Goal: Task Accomplishment & Management: Manage account settings

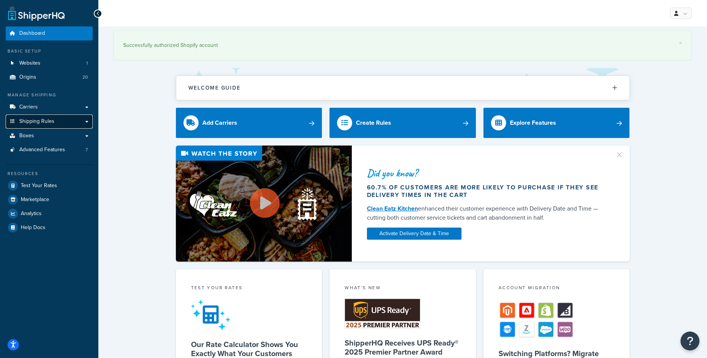
click at [43, 118] on span "Shipping Rules" at bounding box center [36, 121] width 35 height 6
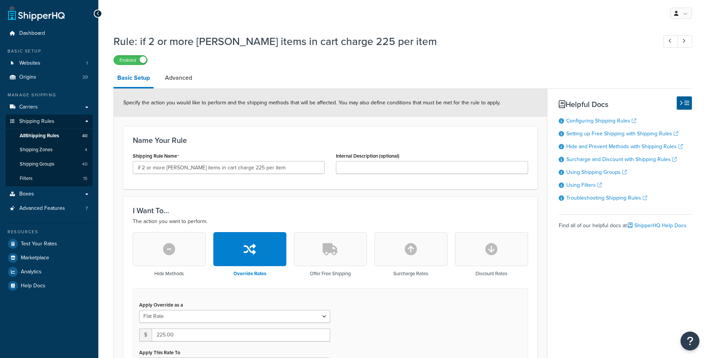
select select "ITEM"
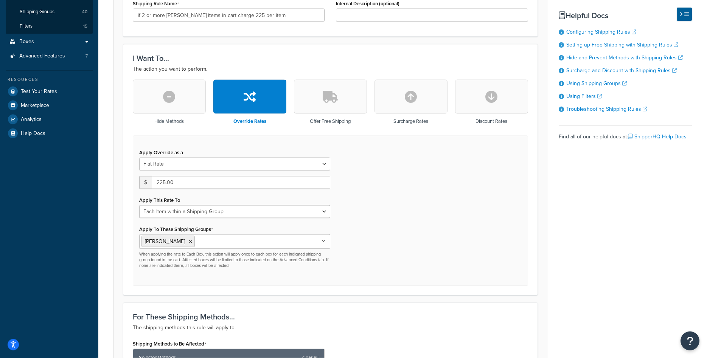
scroll to position [193, 0]
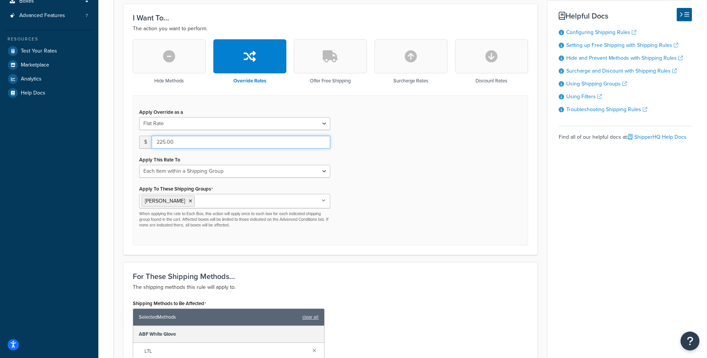
drag, startPoint x: 165, startPoint y: 140, endPoint x: 157, endPoint y: 139, distance: 8.0
click at [157, 139] on input "225.00" at bounding box center [241, 142] width 179 height 13
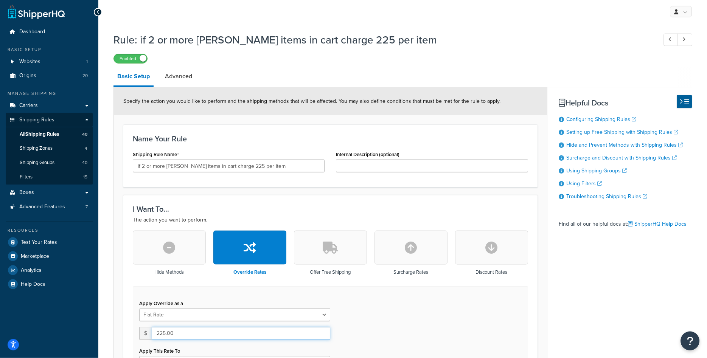
scroll to position [0, 0]
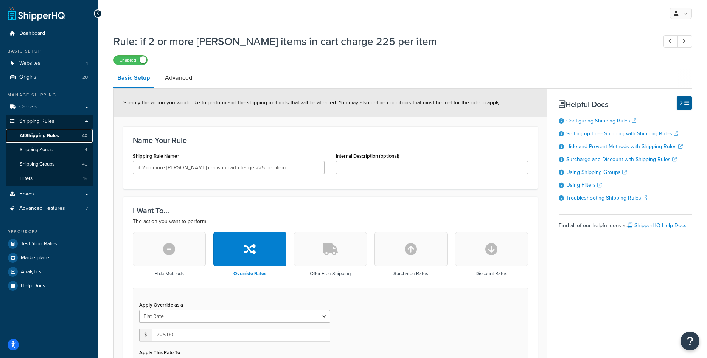
click at [57, 136] on span "All Shipping Rules" at bounding box center [39, 136] width 39 height 6
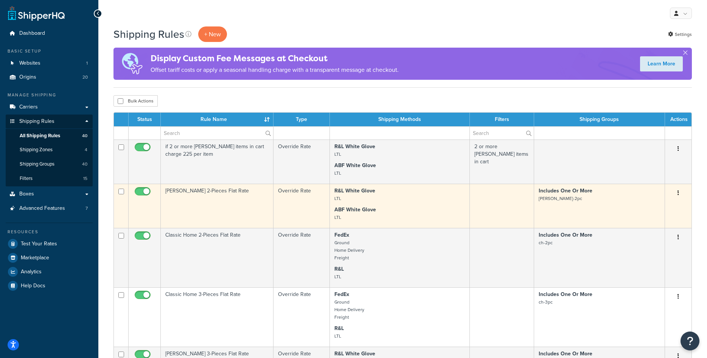
click at [242, 201] on td "Rowe 2-Pieces Flat Rate" at bounding box center [217, 206] width 113 height 44
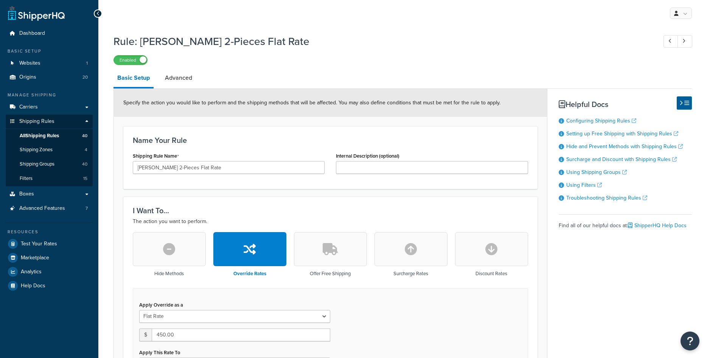
select select "ITEM"
drag, startPoint x: 155, startPoint y: 168, endPoint x: 171, endPoint y: 171, distance: 16.1
click at [171, 171] on input "Rowe 2-Pieces Flat Rate" at bounding box center [229, 167] width 192 height 13
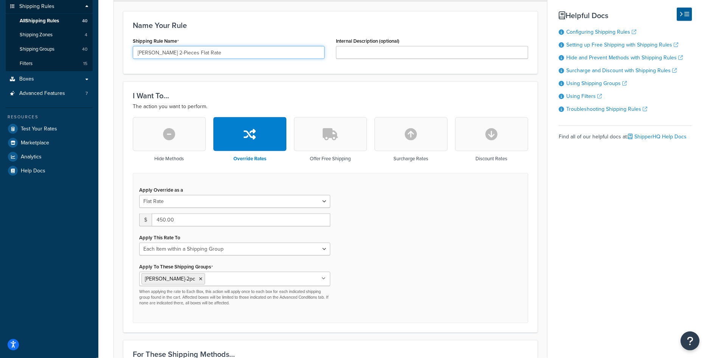
scroll to position [154, 0]
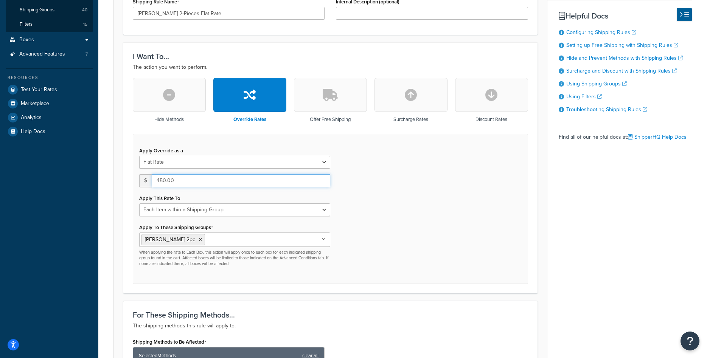
drag, startPoint x: 166, startPoint y: 181, endPoint x: 158, endPoint y: 180, distance: 7.7
click at [158, 180] on input "450.00" at bounding box center [241, 180] width 179 height 13
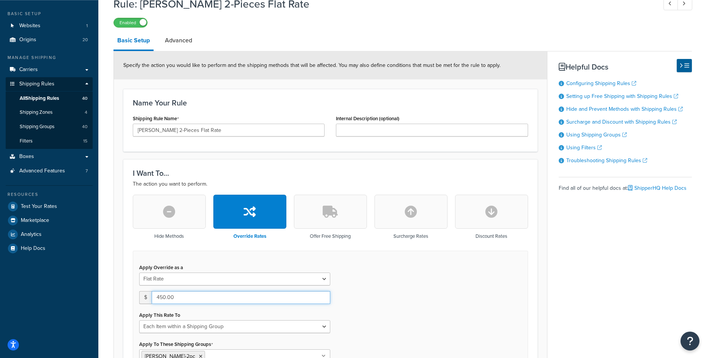
scroll to position [0, 0]
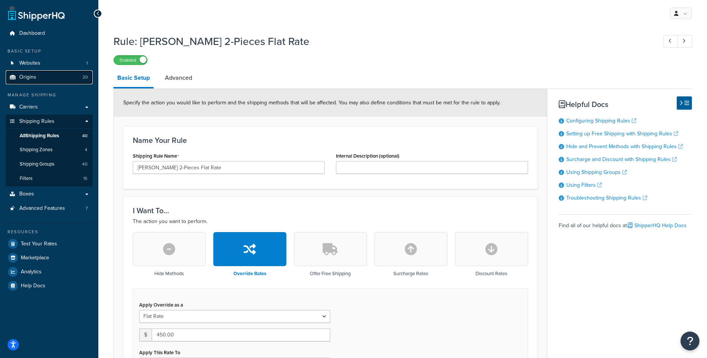
click at [42, 79] on link "Origins 20" at bounding box center [49, 77] width 87 height 14
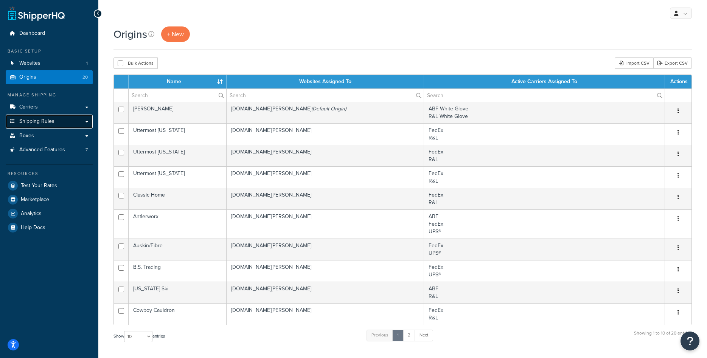
click at [54, 120] on link "Shipping Rules" at bounding box center [49, 122] width 87 height 14
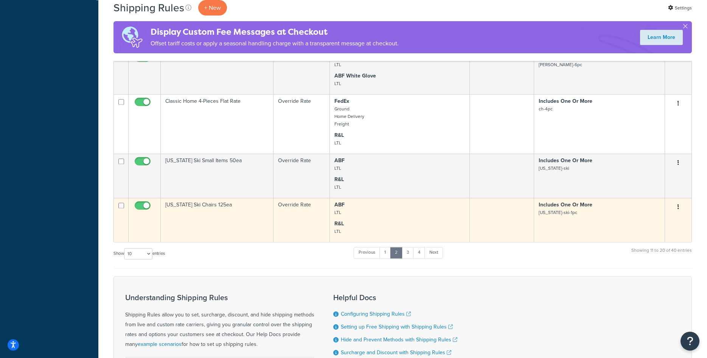
scroll to position [369, 0]
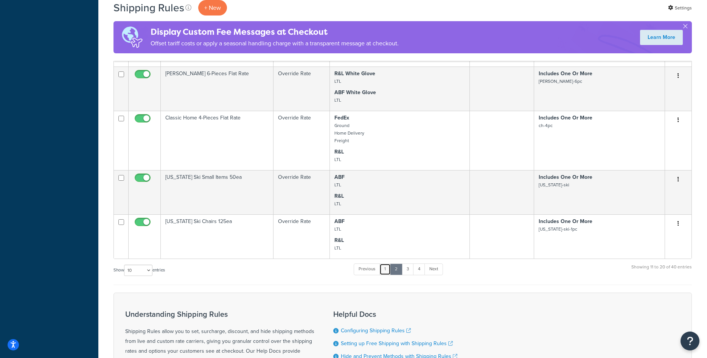
click at [389, 270] on link "1" at bounding box center [384, 269] width 11 height 11
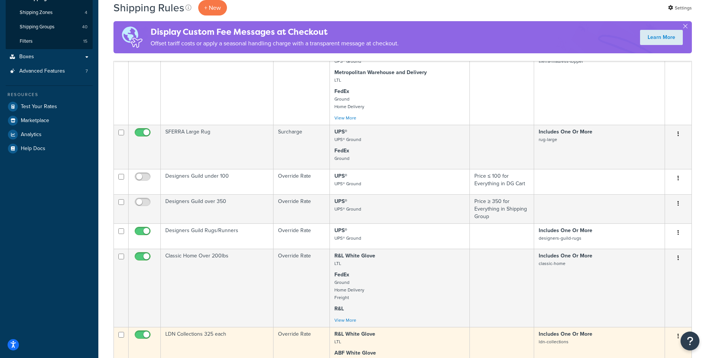
scroll to position [99, 0]
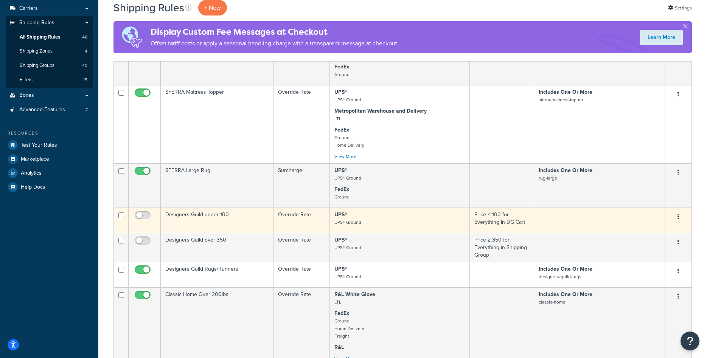
click at [233, 226] on td "Designers Guild under 100" at bounding box center [217, 220] width 113 height 25
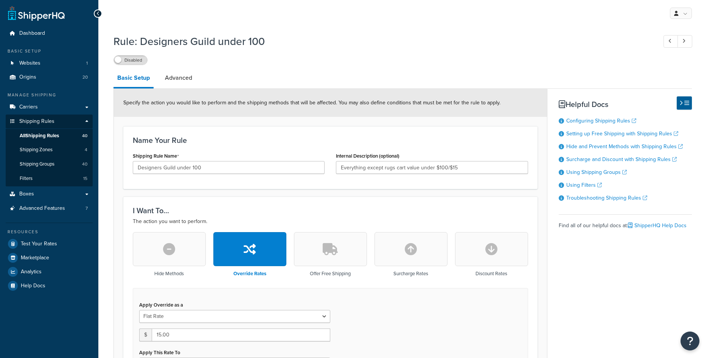
select select "SHIPPING_GROUP"
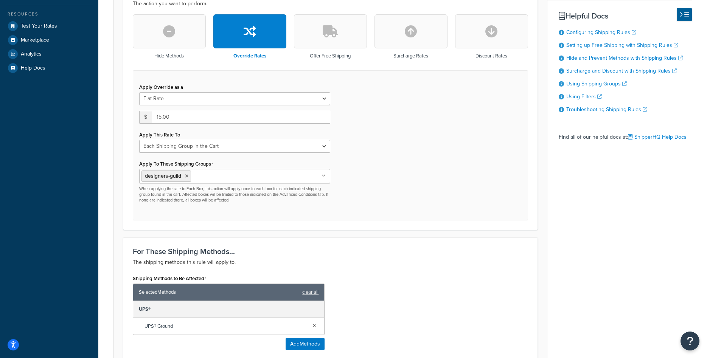
scroll to position [231, 0]
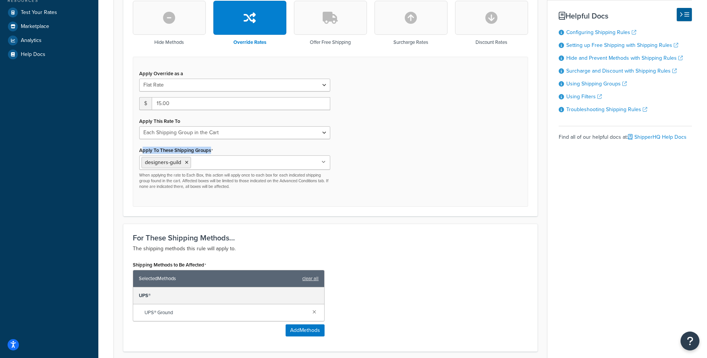
drag, startPoint x: 208, startPoint y: 151, endPoint x: 141, endPoint y: 152, distance: 66.2
click at [141, 152] on div "Apply To These Shipping Groups designers-guild AF-free-shipping bernhardt bernh…" at bounding box center [234, 167] width 191 height 45
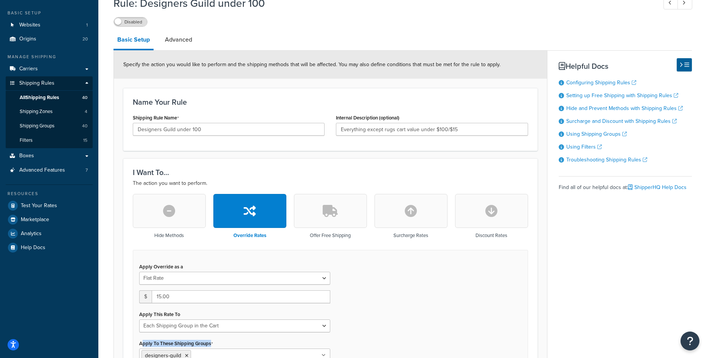
scroll to position [0, 0]
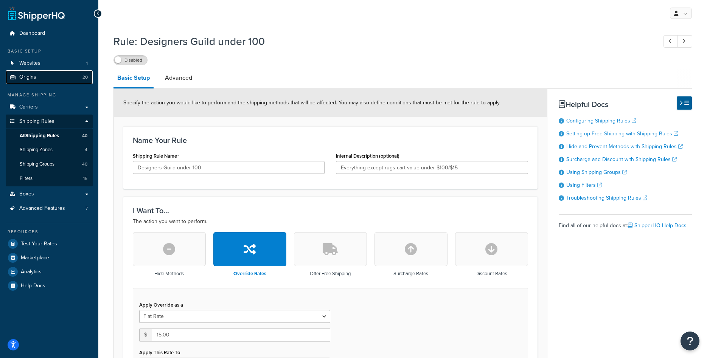
click at [34, 73] on link "Origins 20" at bounding box center [49, 77] width 87 height 14
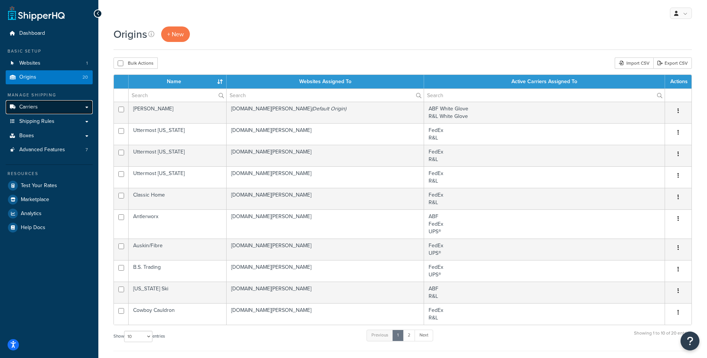
click at [43, 104] on link "Carriers" at bounding box center [49, 107] width 87 height 14
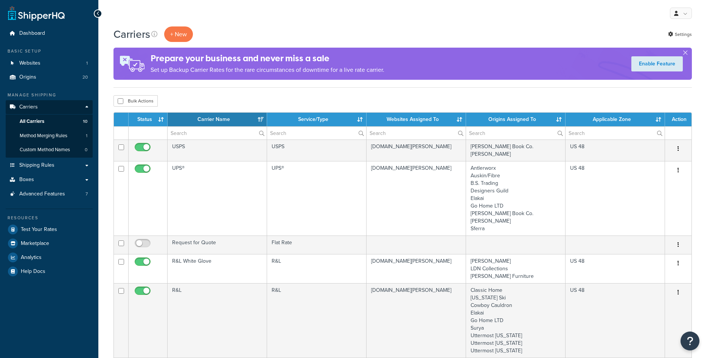
select select "15"
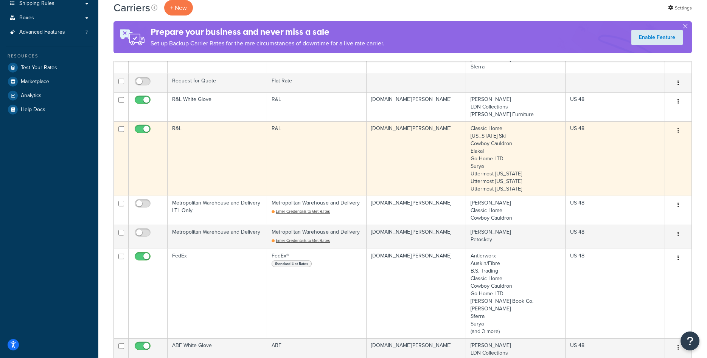
scroll to position [116, 0]
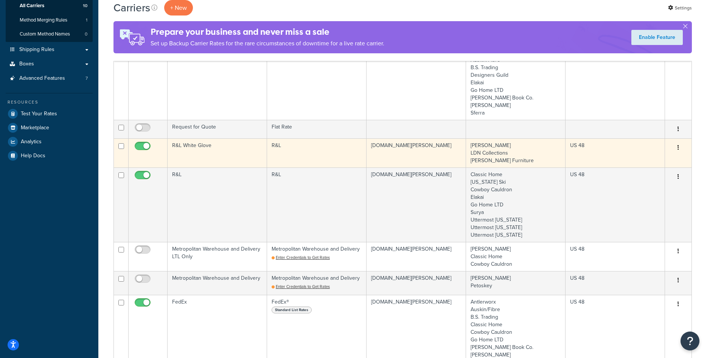
click at [213, 154] on td "R&L White Glove" at bounding box center [217, 152] width 99 height 29
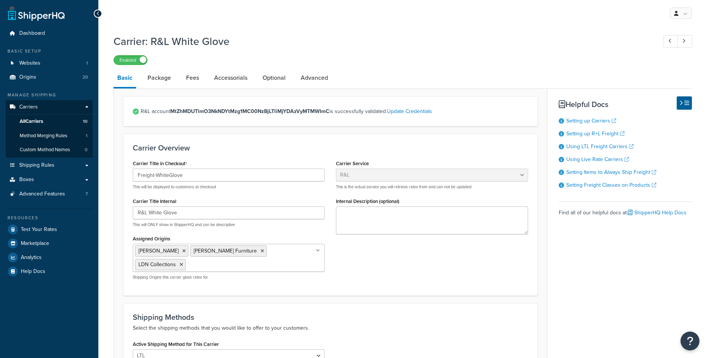
select select "rlFreight"
drag, startPoint x: 146, startPoint y: 177, endPoint x: 180, endPoint y: 176, distance: 34.4
click at [184, 175] on input "Freight-WhiteGlove" at bounding box center [229, 175] width 192 height 13
click at [184, 174] on input "Freight-WhiteGlove" at bounding box center [229, 175] width 192 height 13
click at [145, 164] on label "Carrier Title in Checkout" at bounding box center [160, 164] width 54 height 6
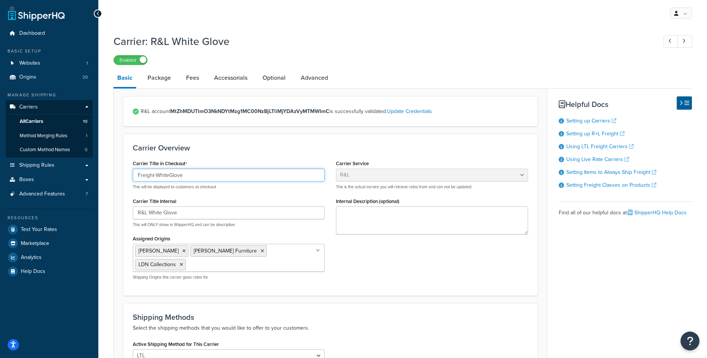
click at [145, 169] on input "Freight-WhiteGlove" at bounding box center [229, 175] width 192 height 13
click at [197, 179] on input "Freight-WhiteGlove" at bounding box center [229, 175] width 192 height 13
click at [197, 178] on input "Freight-WhiteGlove" at bounding box center [229, 175] width 192 height 13
click at [43, 122] on span "All Carriers" at bounding box center [31, 121] width 23 height 6
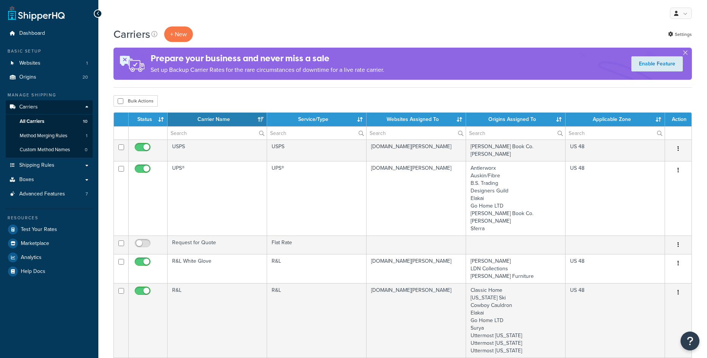
select select "15"
click at [681, 34] on link "Settings" at bounding box center [680, 34] width 24 height 11
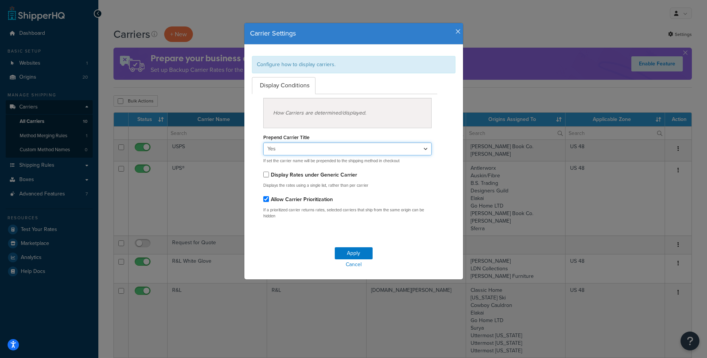
click at [301, 151] on select "Yes No" at bounding box center [347, 149] width 169 height 13
click at [460, 31] on icon "button" at bounding box center [457, 31] width 5 height 7
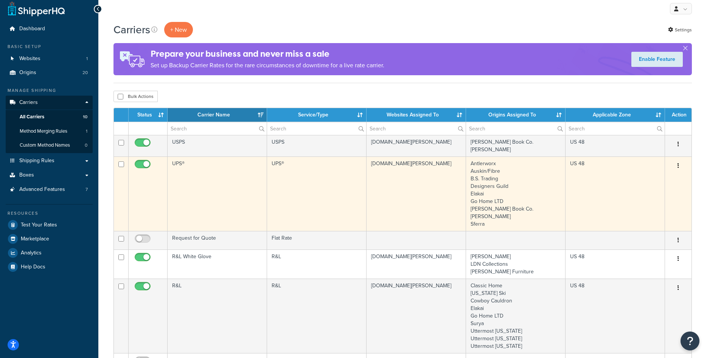
scroll to position [77, 0]
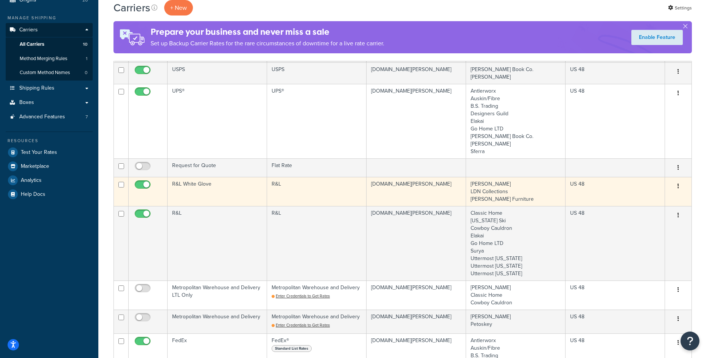
click at [193, 188] on td "R&L White Glove" at bounding box center [217, 191] width 99 height 29
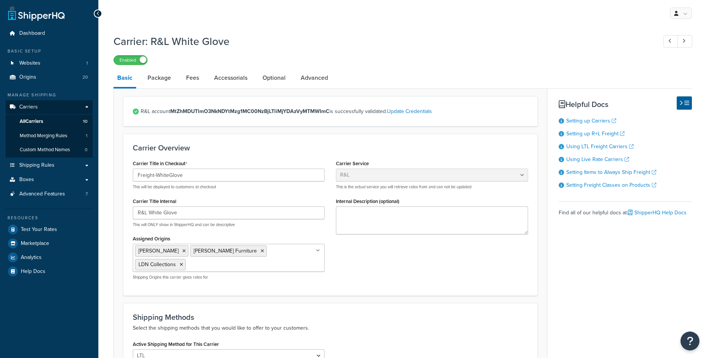
select select "rlFreight"
drag, startPoint x: 155, startPoint y: 175, endPoint x: 128, endPoint y: 174, distance: 27.6
click at [133, 174] on input "Freight-WhiteGlove" at bounding box center [229, 175] width 192 height 13
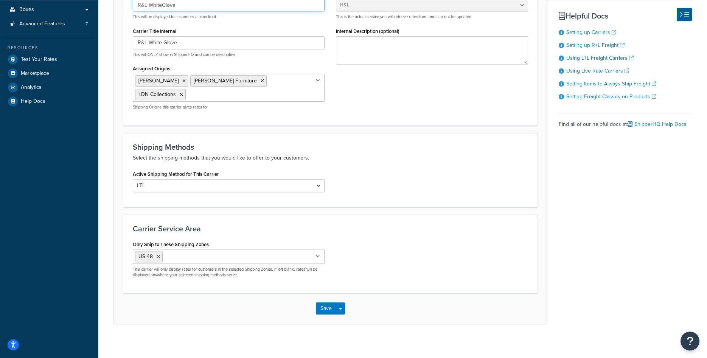
scroll to position [173, 0]
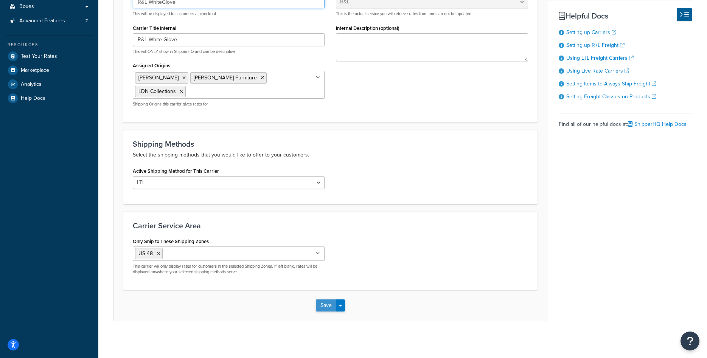
type input "R&L WhiteGlove"
click at [316, 307] on button "Save" at bounding box center [326, 306] width 20 height 12
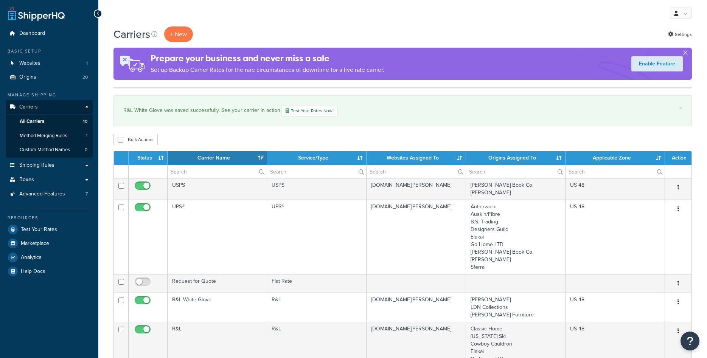
select select "15"
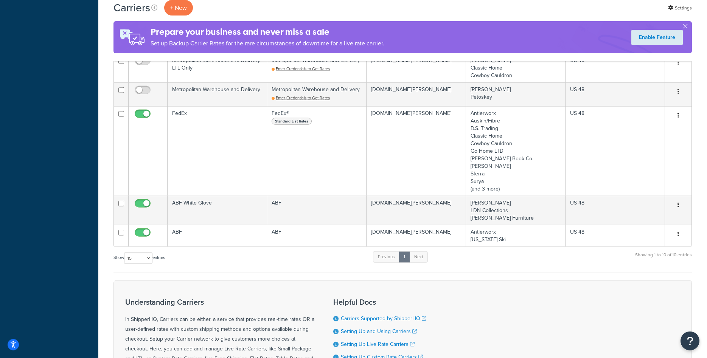
scroll to position [347, 0]
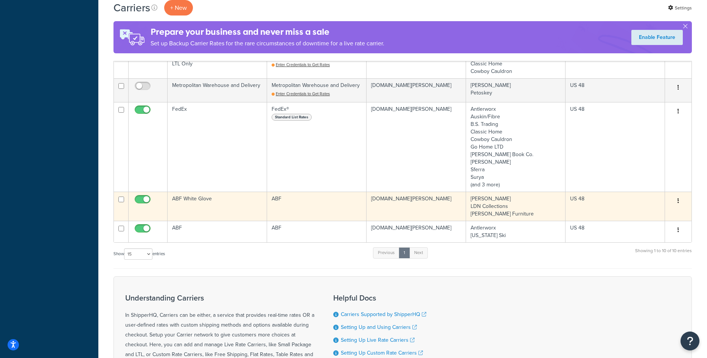
click at [237, 208] on td "ABF White Glove" at bounding box center [217, 206] width 99 height 29
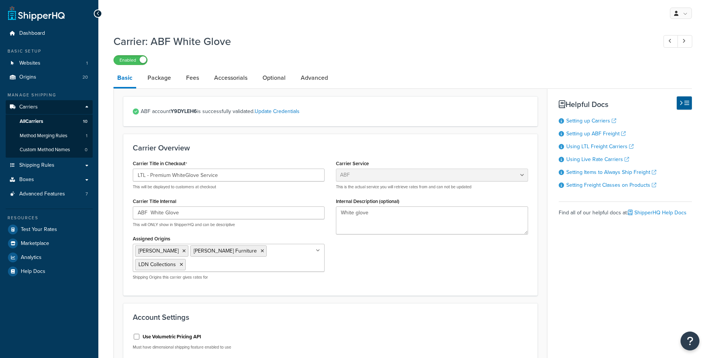
select select "abfFreight"
drag, startPoint x: 145, startPoint y: 175, endPoint x: 132, endPoint y: 175, distance: 13.2
click at [133, 175] on input "LTL - Premium WhiteGlove Service" at bounding box center [229, 175] width 192 height 13
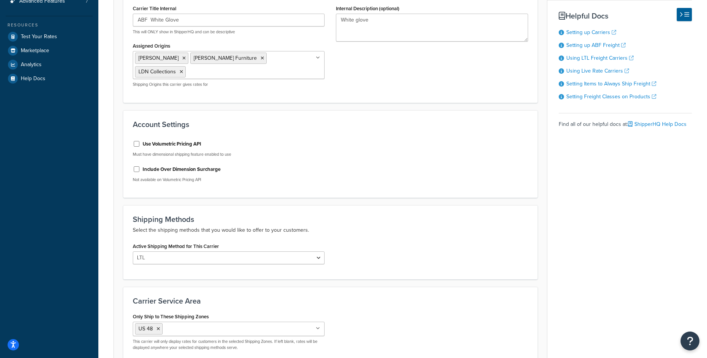
scroll to position [269, 0]
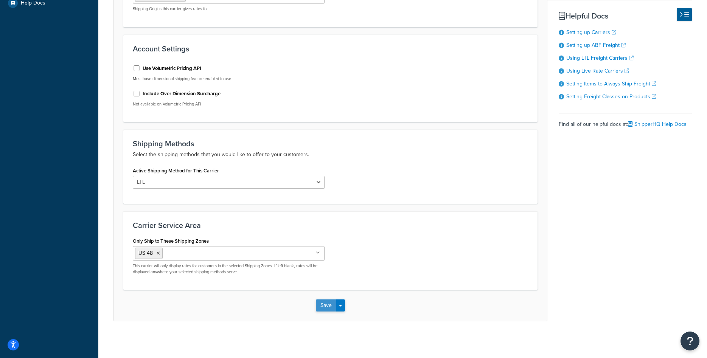
type input "ABF - WhiteGlove"
click at [322, 303] on button "Save" at bounding box center [326, 306] width 20 height 12
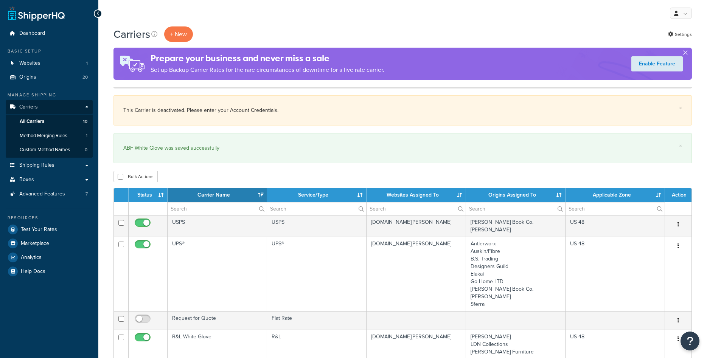
select select "15"
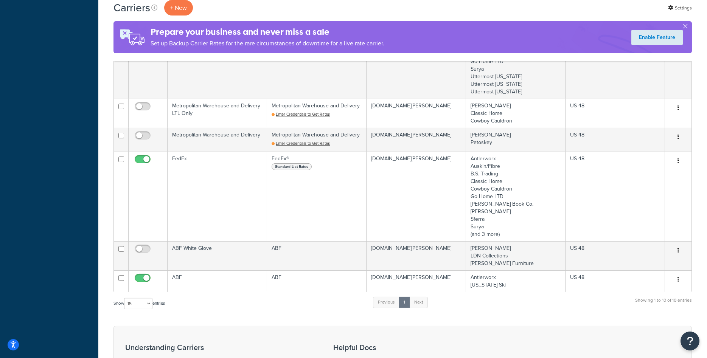
scroll to position [386, 0]
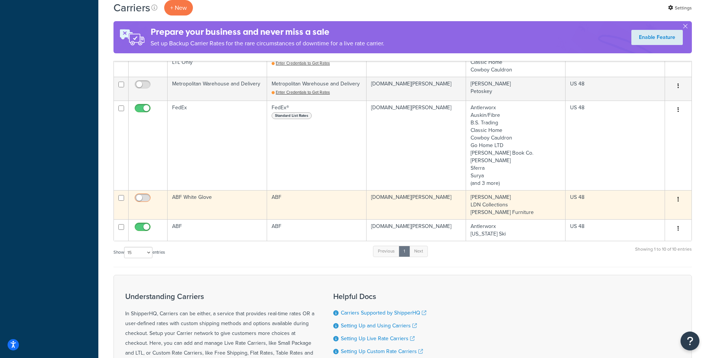
click at [149, 197] on input "checkbox" at bounding box center [143, 199] width 21 height 9
checkbox input "true"
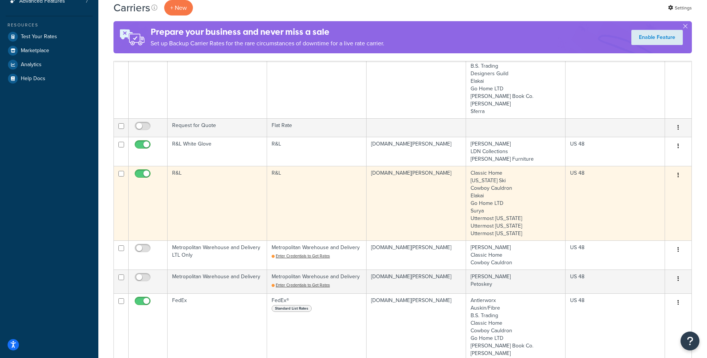
scroll to position [0, 0]
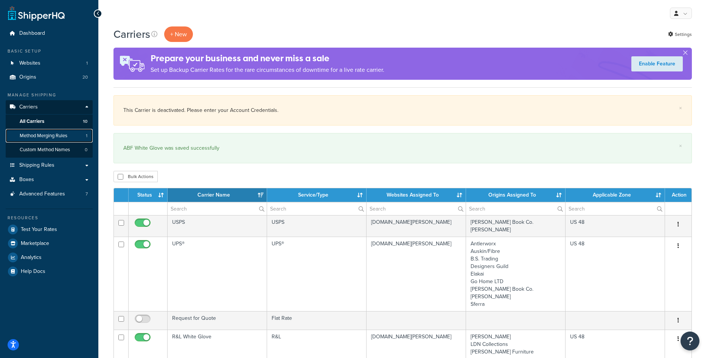
click at [47, 136] on span "Method Merging Rules" at bounding box center [44, 136] width 48 height 6
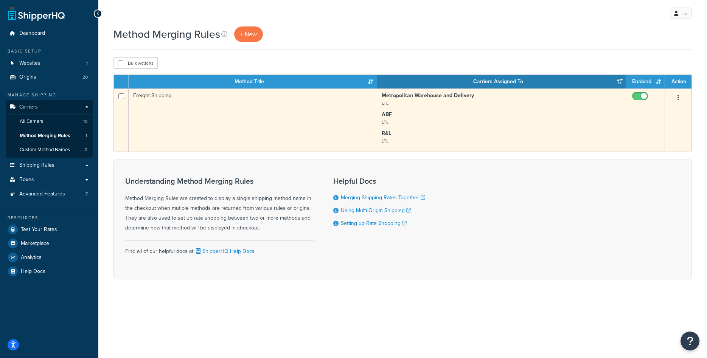
click at [153, 101] on td "Freight Shipping" at bounding box center [253, 120] width 248 height 63
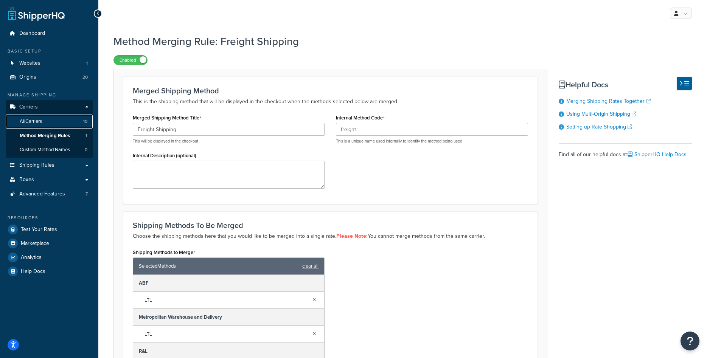
click at [40, 124] on span "All Carriers" at bounding box center [31, 121] width 22 height 6
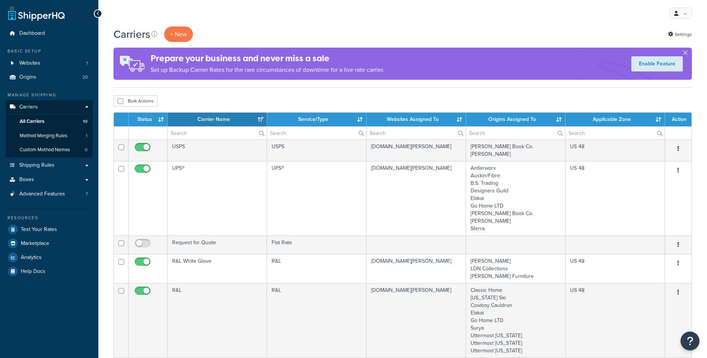
select select "15"
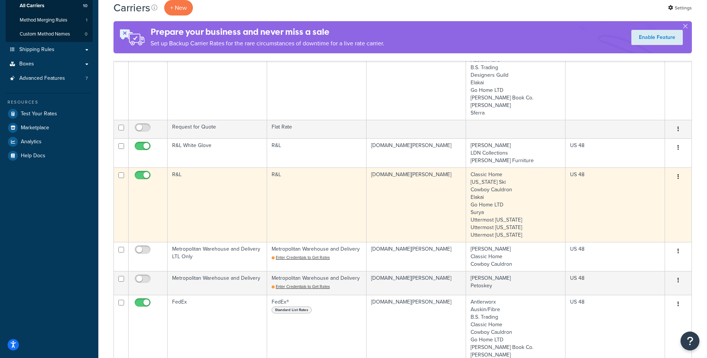
scroll to position [116, 0]
click at [233, 200] on td "R&L" at bounding box center [217, 205] width 99 height 75
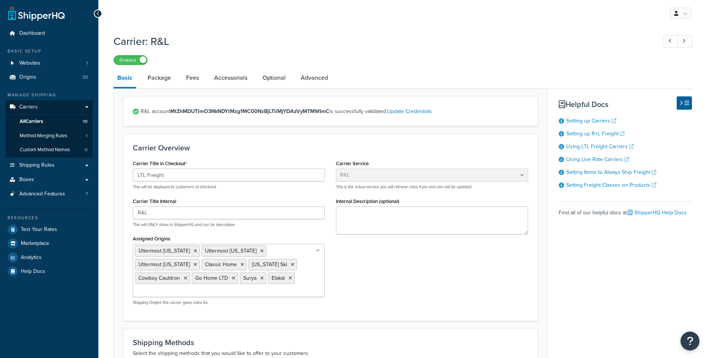
select select "rlFreight"
click at [308, 80] on link "Advanced" at bounding box center [314, 78] width 35 height 18
select select "false"
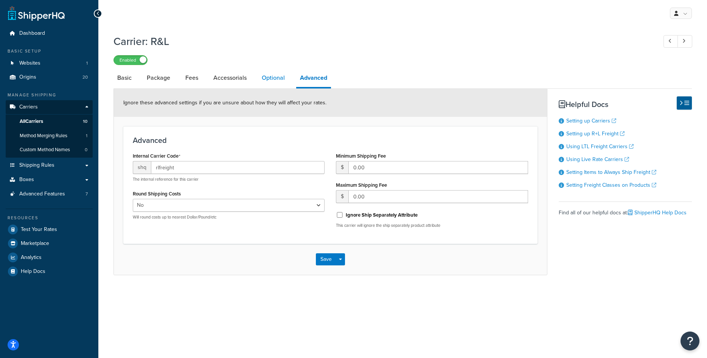
click at [277, 81] on link "Optional" at bounding box center [273, 78] width 31 height 18
select select "55"
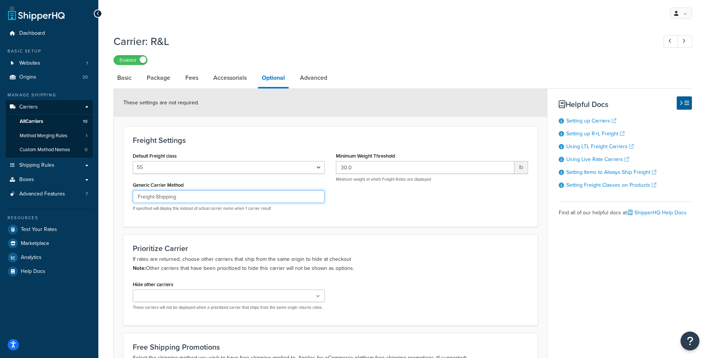
click at [191, 199] on input "Freight-Shipping" at bounding box center [229, 196] width 192 height 13
click at [191, 198] on input "Freight-Shipping" at bounding box center [229, 196] width 192 height 13
click at [169, 194] on input "Freight-Shipping" at bounding box center [229, 196] width 192 height 13
click at [198, 198] on input "Freight-Shipping" at bounding box center [229, 196] width 192 height 13
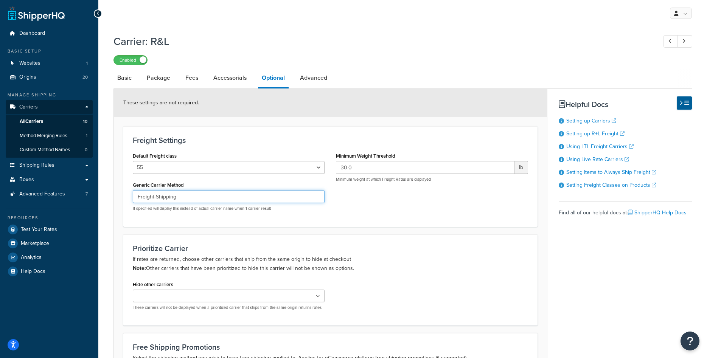
click at [198, 197] on input "Freight-Shipping" at bounding box center [229, 196] width 192 height 13
click at [150, 200] on input "LTL" at bounding box center [229, 196] width 192 height 13
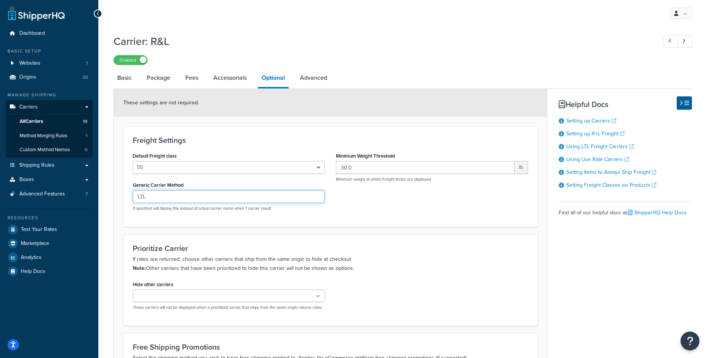
scroll to position [142, 0]
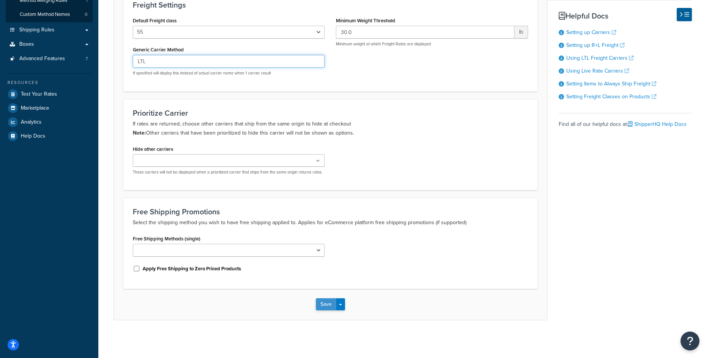
type input "LTL"
click at [329, 308] on button "Save" at bounding box center [326, 304] width 20 height 12
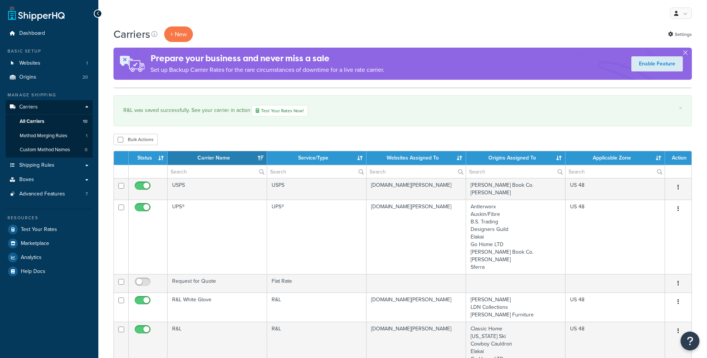
select select "15"
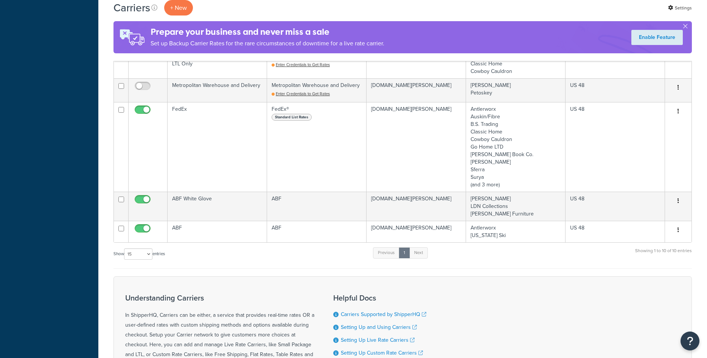
scroll to position [347, 0]
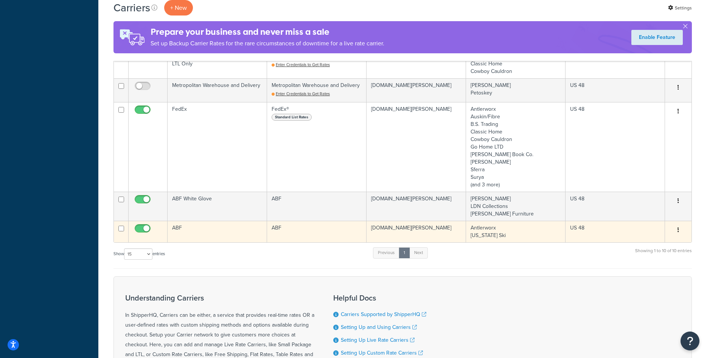
click at [203, 232] on td "ABF" at bounding box center [217, 232] width 99 height 22
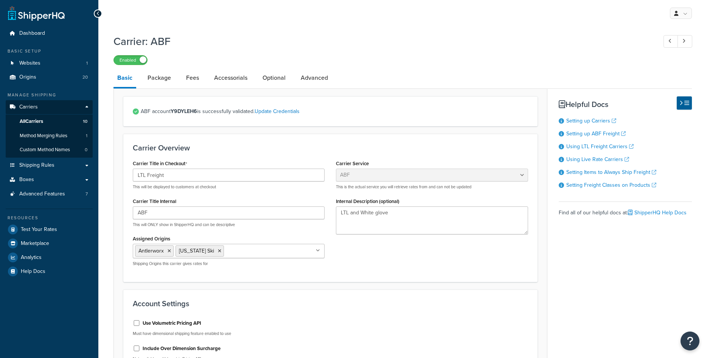
select select "abfFreight"
click at [281, 76] on link "Optional" at bounding box center [274, 78] width 31 height 18
select select "55"
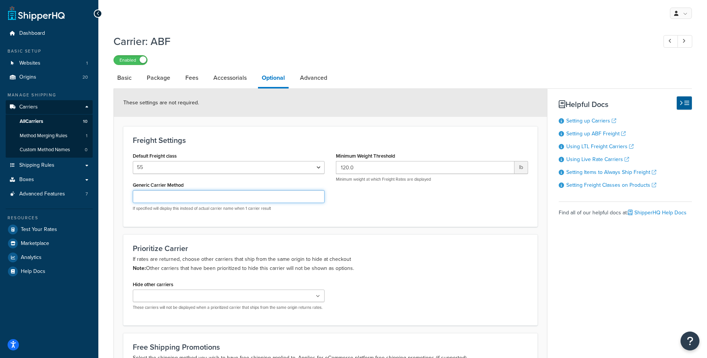
click at [180, 194] on input "Generic Carrier Method" at bounding box center [229, 196] width 192 height 13
paste input "LTL"
type input "LTL"
click at [375, 236] on div "Prioritize Carrier If rates are returned, choose other carriers that ship from …" at bounding box center [330, 279] width 414 height 91
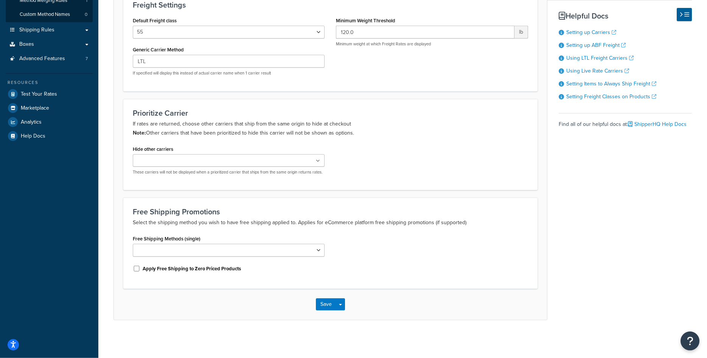
scroll to position [142, 0]
click at [318, 305] on button "Save" at bounding box center [326, 304] width 20 height 12
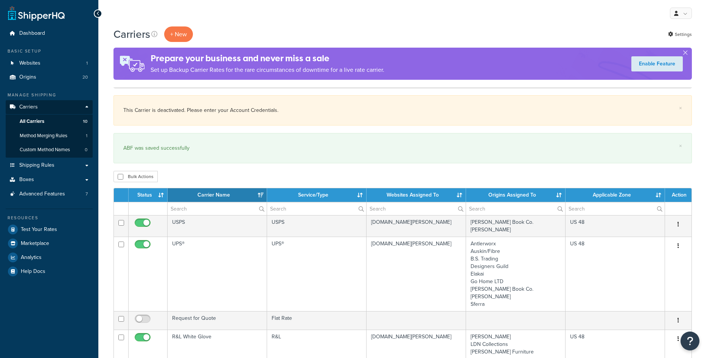
select select "15"
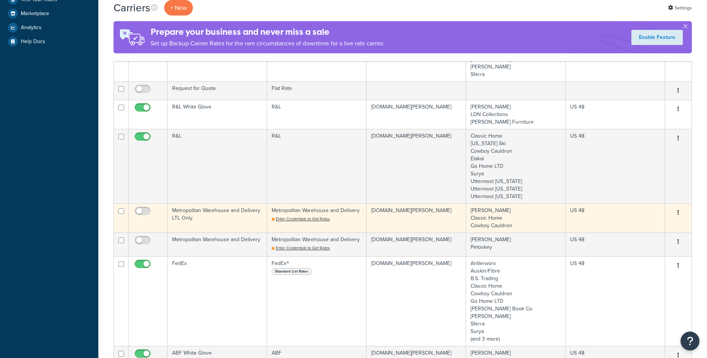
scroll to position [309, 0]
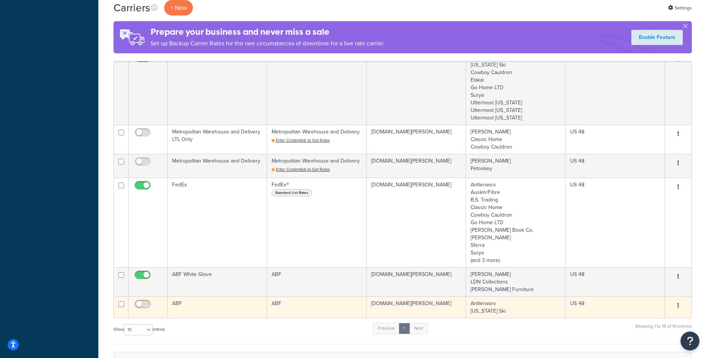
click at [150, 301] on span at bounding box center [143, 304] width 16 height 9
click at [150, 301] on input "checkbox" at bounding box center [143, 305] width 21 height 9
checkbox input "true"
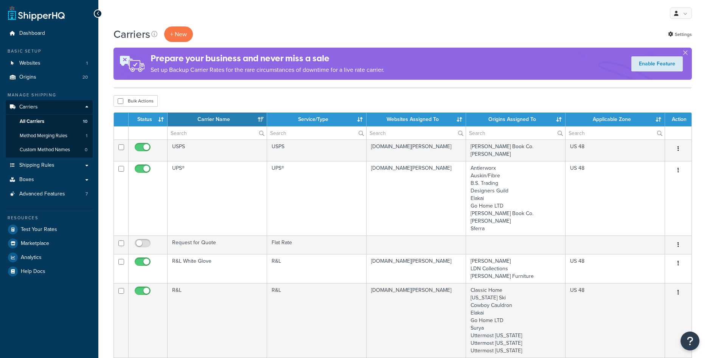
select select "15"
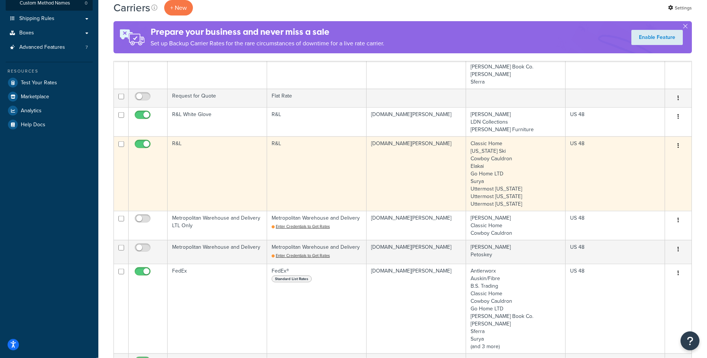
scroll to position [116, 0]
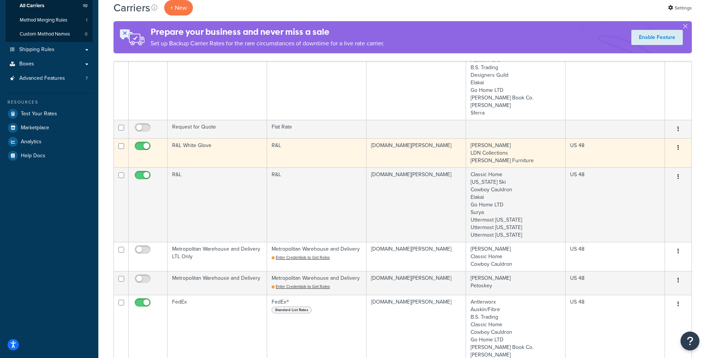
click at [230, 146] on td "R&L White Glove" at bounding box center [217, 152] width 99 height 29
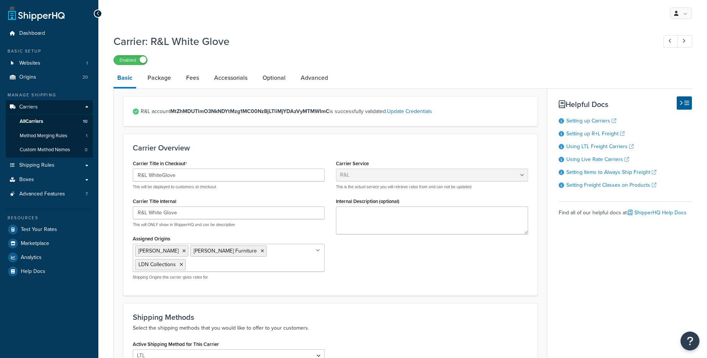
click at [283, 77] on link "Optional" at bounding box center [274, 78] width 31 height 18
select select "55"
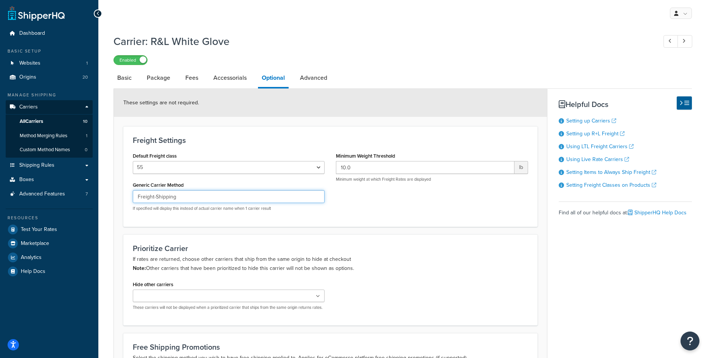
click at [200, 194] on input "Freight-Shipping" at bounding box center [229, 196] width 192 height 13
click at [199, 193] on input "Freight-Shipping" at bounding box center [229, 196] width 192 height 13
click at [199, 191] on input "Freight-Shipping" at bounding box center [229, 196] width 192 height 13
click at [199, 191] on div "Generic Carrier Method Freight-Shipping If specified will display this instead …" at bounding box center [229, 196] width 192 height 32
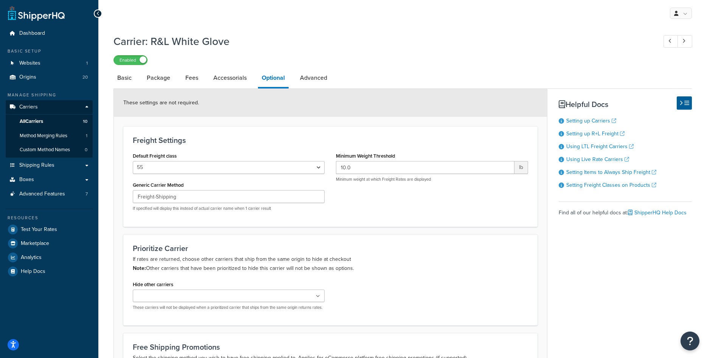
click at [199, 191] on div "Generic Carrier Method Freight-Shipping If specified will display this instead …" at bounding box center [229, 196] width 192 height 32
click at [196, 196] on input "Freight-Shipping" at bounding box center [229, 196] width 192 height 13
type input "LTL"
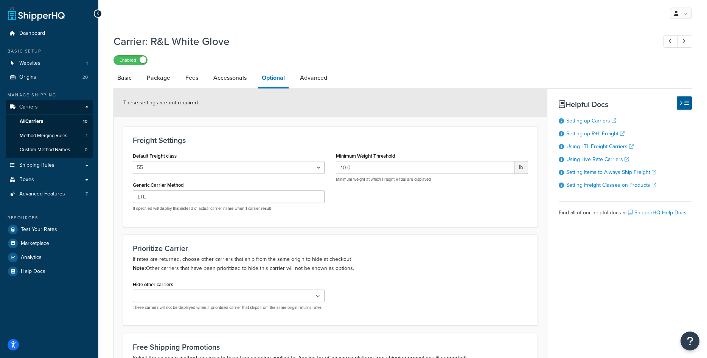
click at [379, 232] on form "These settings are not required. Freight Settings Default Freight class 50 55 6…" at bounding box center [330, 272] width 433 height 366
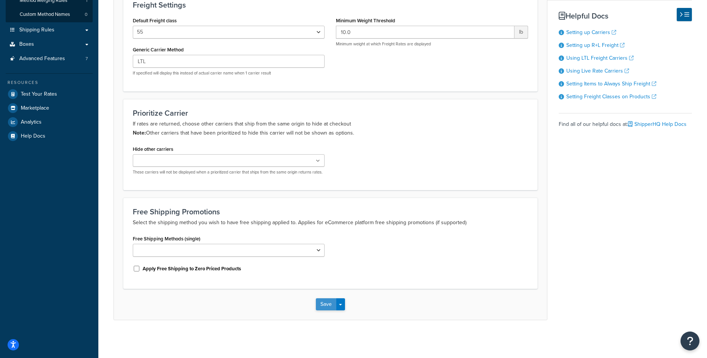
click at [318, 309] on button "Save" at bounding box center [326, 304] width 20 height 12
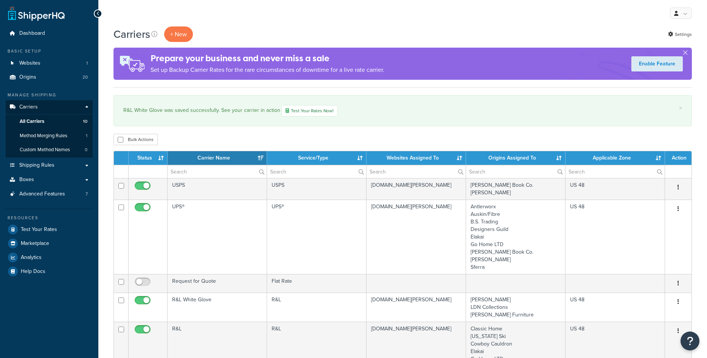
select select "15"
click at [58, 168] on link "Shipping Rules" at bounding box center [49, 165] width 87 height 14
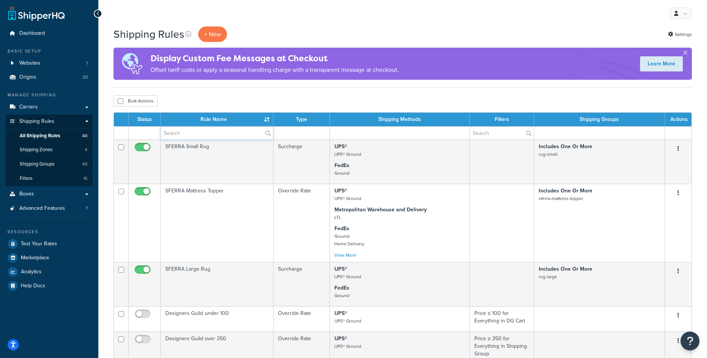
click at [195, 129] on input "text" at bounding box center [217, 133] width 112 height 13
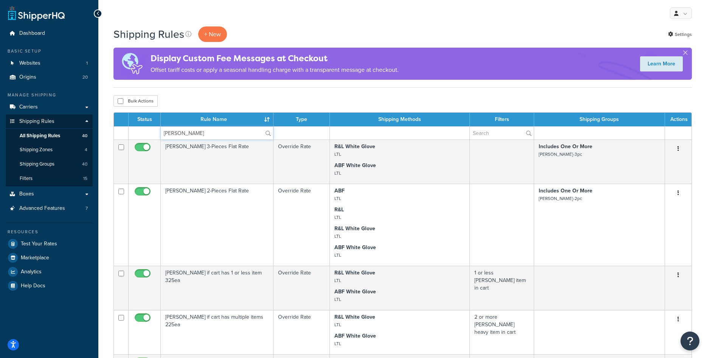
type input "bernhardt"
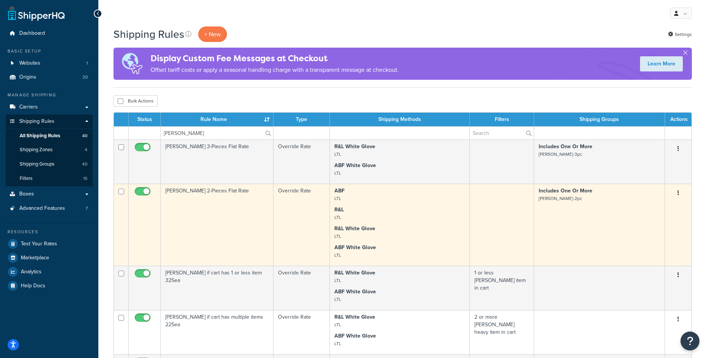
click at [224, 205] on td "Bernhardt 2-Pieces Flat Rate" at bounding box center [217, 225] width 113 height 82
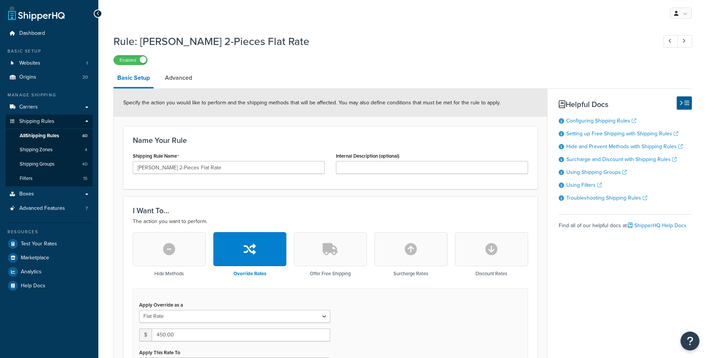
select select "ITEM"
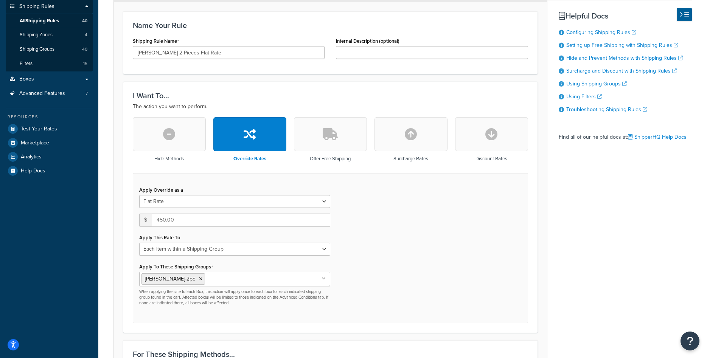
scroll to position [116, 0]
click at [162, 219] on input "450.00" at bounding box center [241, 219] width 179 height 13
type input "400.00"
click at [383, 262] on div "Apply Override as a Flat Rate Percentage Flat Rate & Percentage $ 400.00 Apply …" at bounding box center [330, 247] width 395 height 150
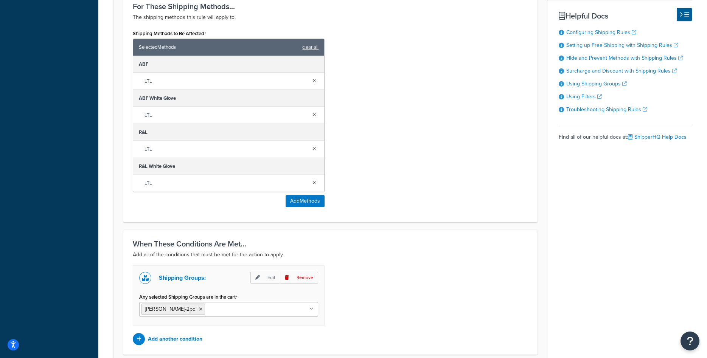
scroll to position [529, 0]
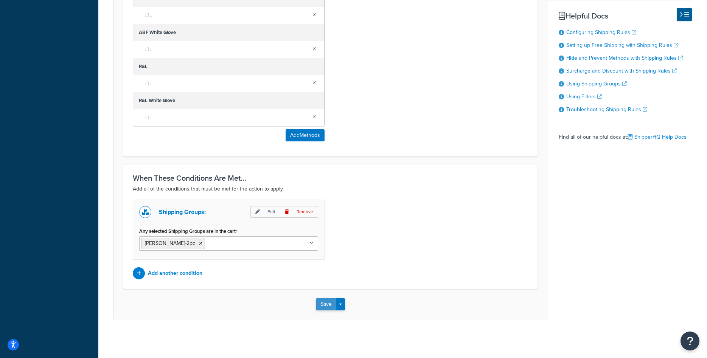
click at [327, 302] on button "Save" at bounding box center [326, 304] width 20 height 12
